Goal: Task Accomplishment & Management: Use online tool/utility

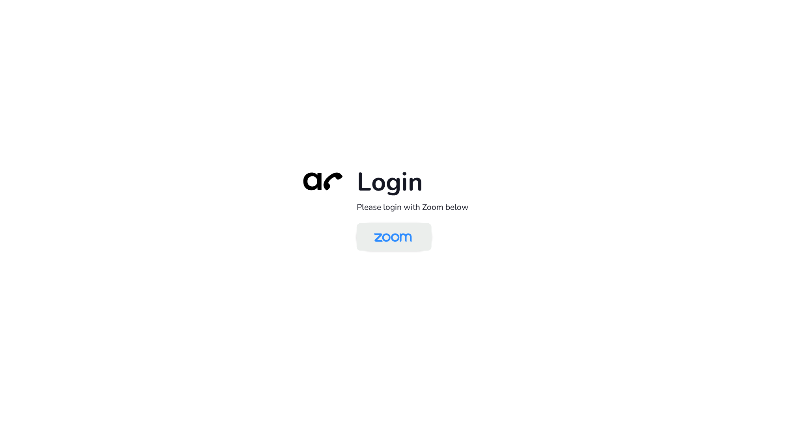
click at [390, 238] on img at bounding box center [393, 238] width 54 height 26
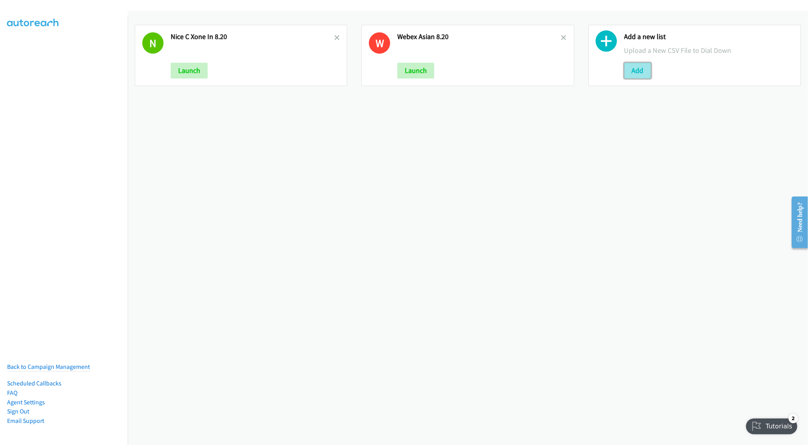
click at [625, 70] on button "Add" at bounding box center [638, 71] width 27 height 16
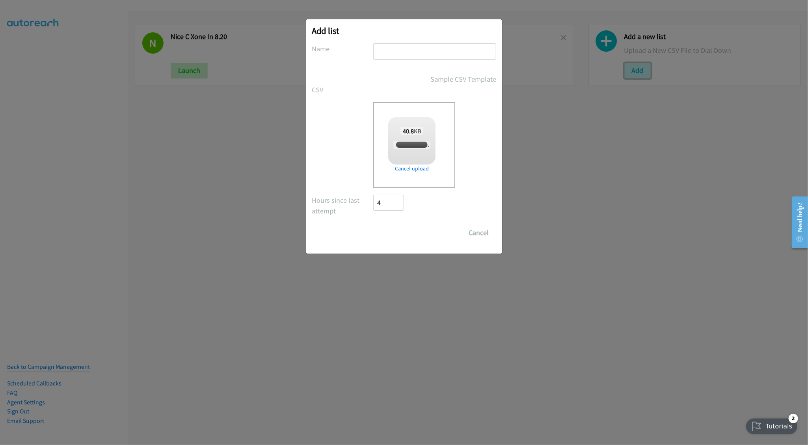
checkbox input "true"
click at [398, 49] on input "text" at bounding box center [434, 51] width 123 height 16
type input "Cisco WEbex MY 8.21"
click at [399, 233] on input "Save List" at bounding box center [393, 233] width 41 height 16
